Goal: Transaction & Acquisition: Purchase product/service

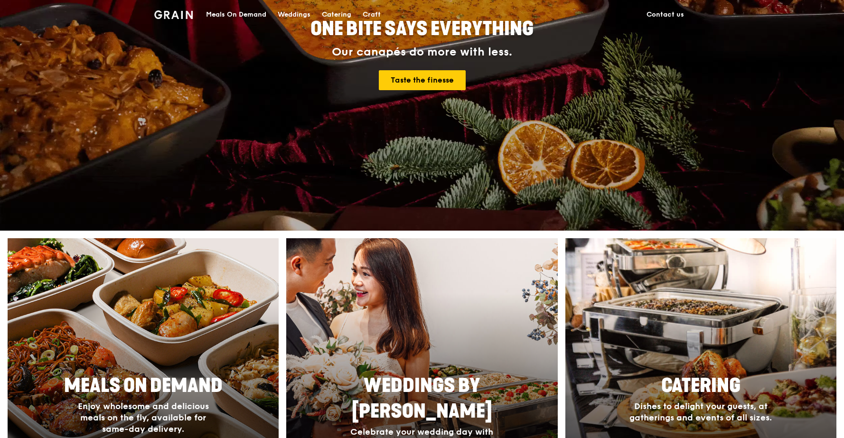
scroll to position [317, 0]
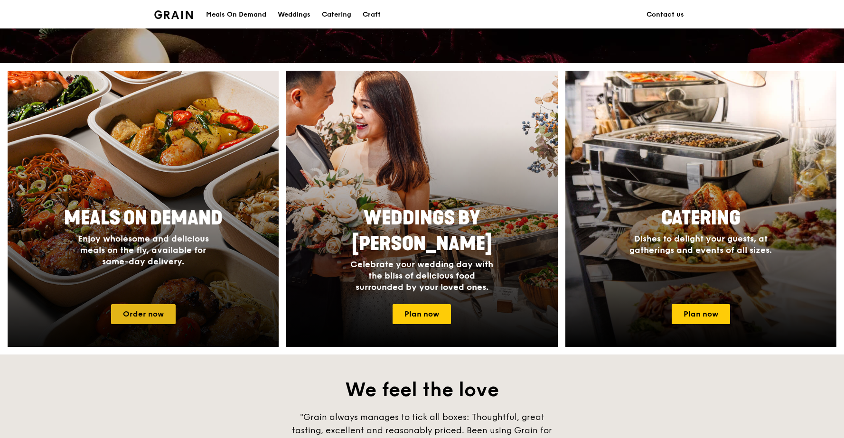
click at [148, 314] on link "Order now" at bounding box center [143, 314] width 65 height 20
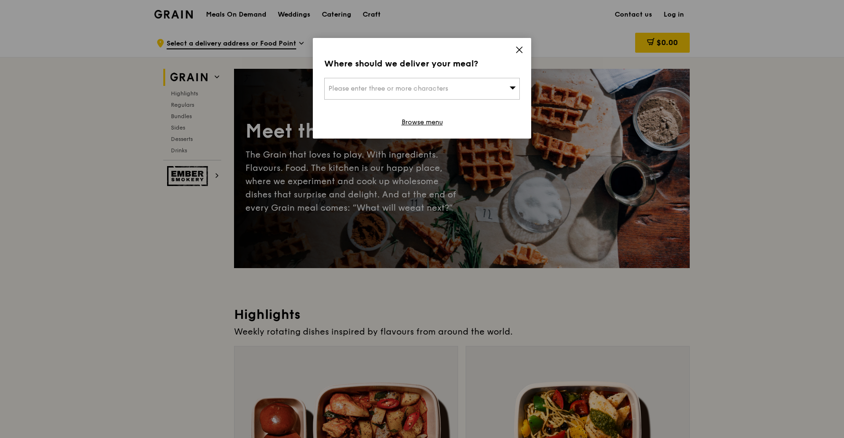
click at [467, 83] on div "Please enter three or more characters" at bounding box center [422, 89] width 196 height 22
click at [527, 51] on div "Where should we deliver your meal? Please enter three or more characters Please…" at bounding box center [422, 88] width 218 height 101
click at [437, 123] on link "Browse menu" at bounding box center [422, 122] width 41 height 9
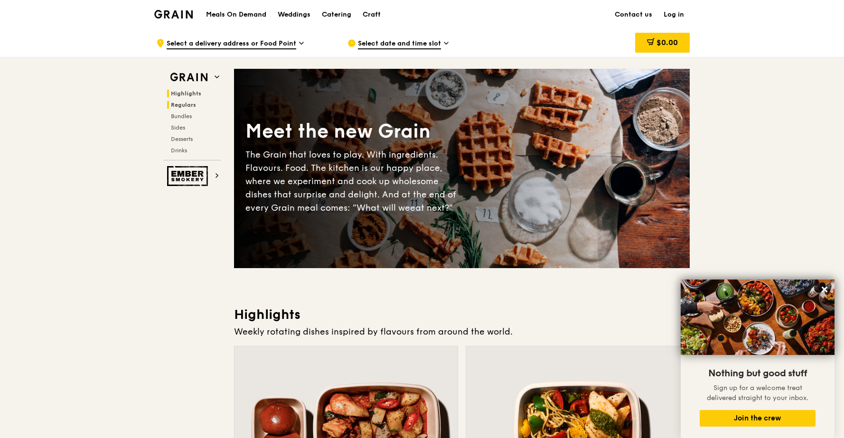
click at [179, 102] on span "Regulars" at bounding box center [183, 105] width 25 height 7
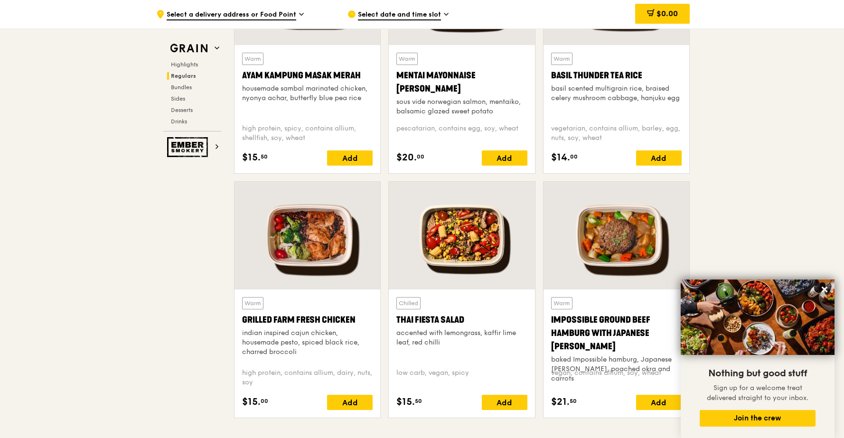
scroll to position [625, 0]
